Goal: Task Accomplishment & Management: Manage account settings

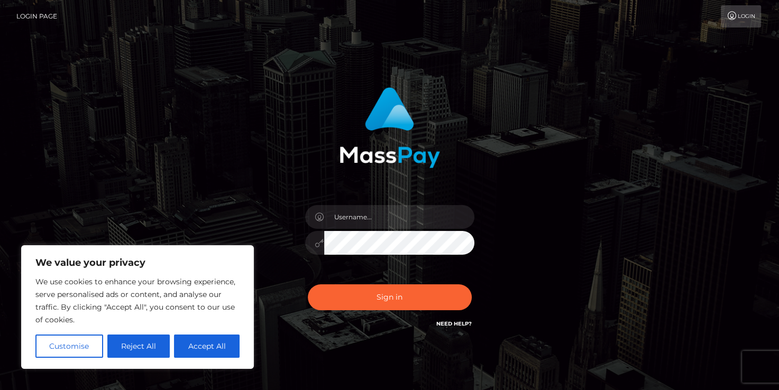
type input "shannonbiden2@gmail.com"
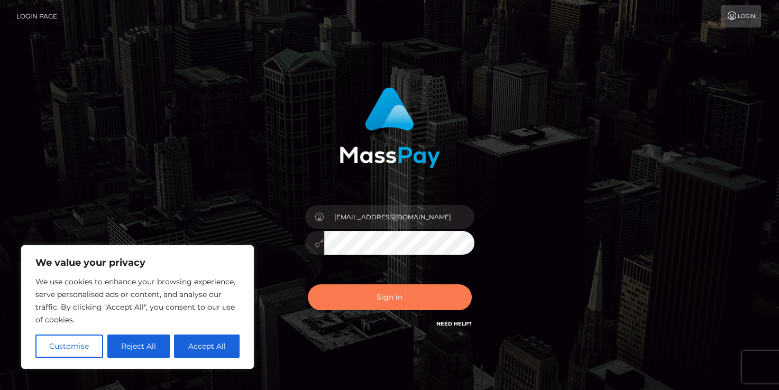
click at [380, 299] on button "Sign in" at bounding box center [390, 297] width 164 height 26
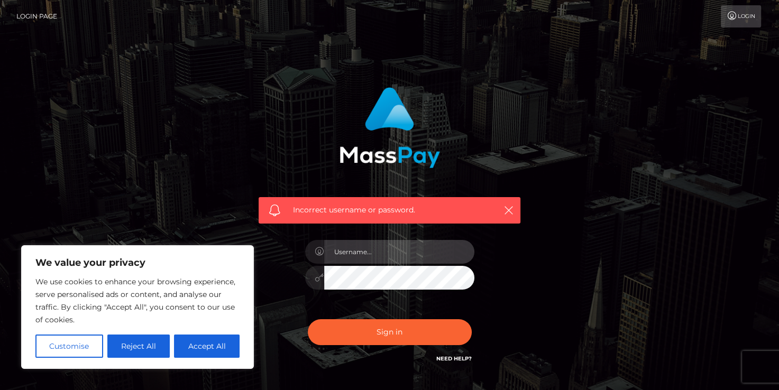
click at [378, 253] on input "text" at bounding box center [399, 252] width 150 height 24
type input "shannonbiden2@gmail.com"
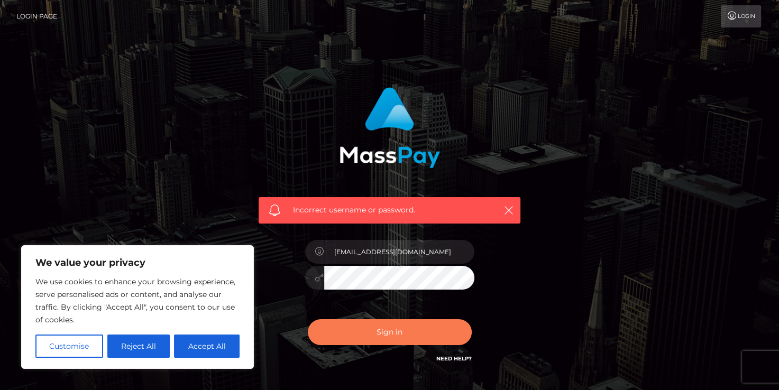
click at [382, 330] on button "Sign in" at bounding box center [390, 332] width 164 height 26
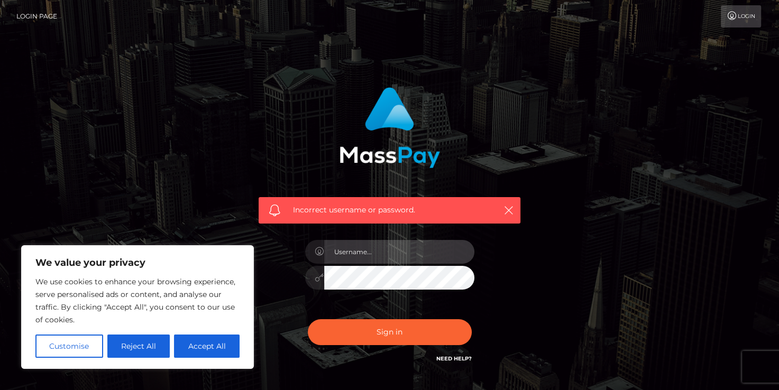
click at [388, 251] on input "text" at bounding box center [399, 252] width 150 height 24
click at [343, 259] on input "text" at bounding box center [399, 252] width 150 height 24
type input "shannonbiden2@gmail.com"
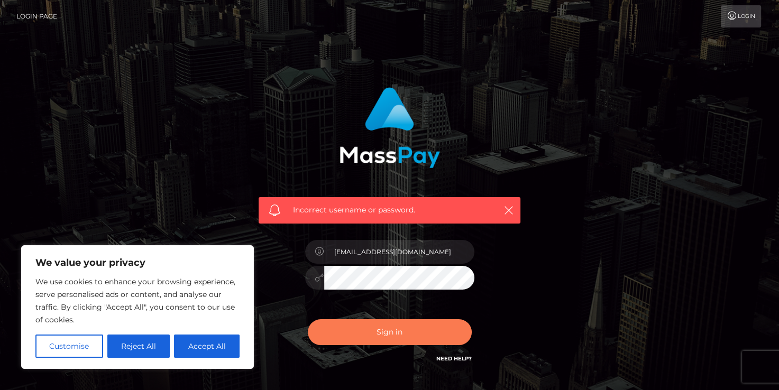
click at [387, 329] on button "Sign in" at bounding box center [390, 332] width 164 height 26
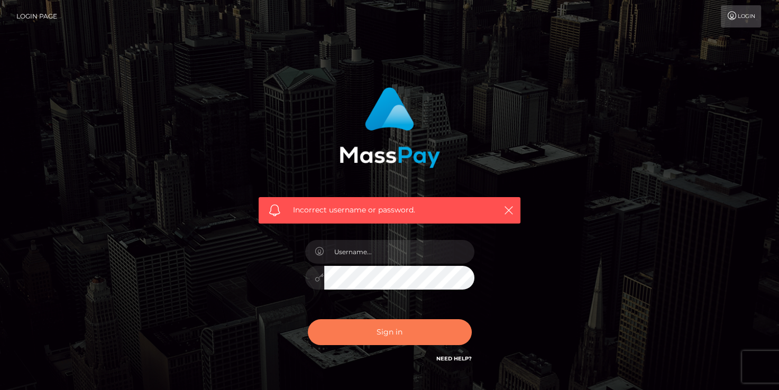
click at [376, 330] on button "Sign in" at bounding box center [390, 332] width 164 height 26
